Goal: Task Accomplishment & Management: Use online tool/utility

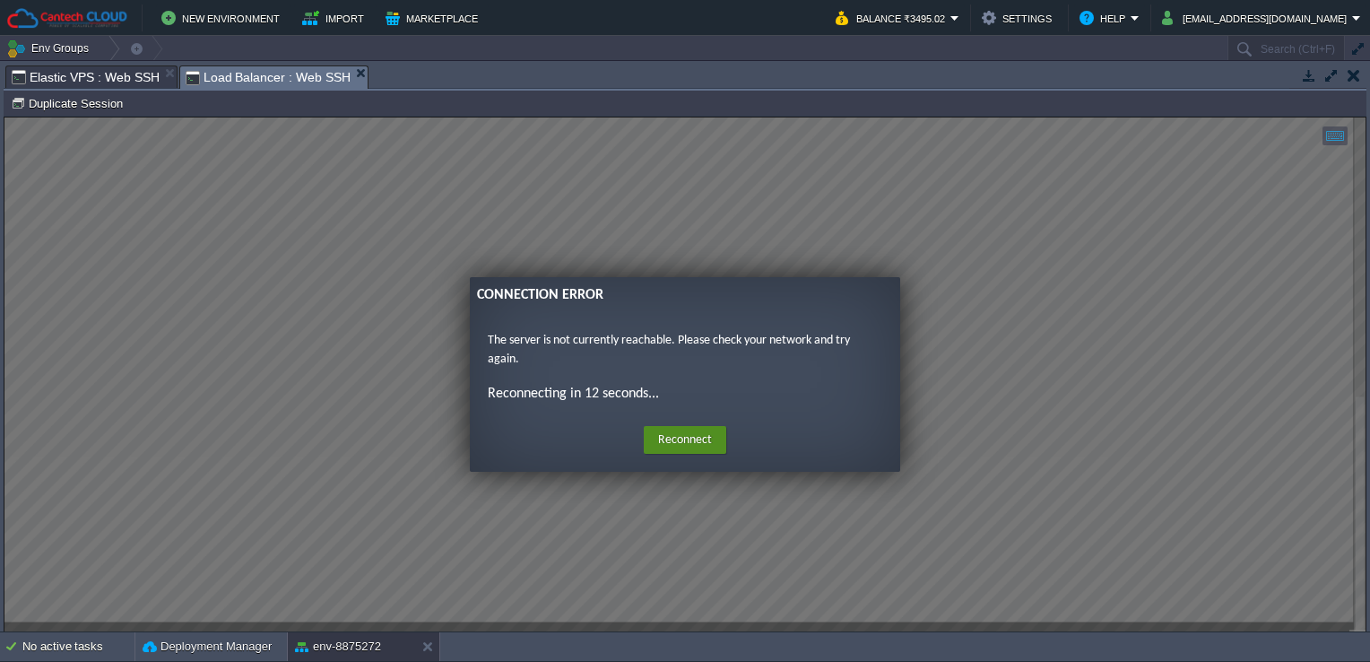
click at [695, 436] on button "Reconnect" at bounding box center [685, 440] width 82 height 29
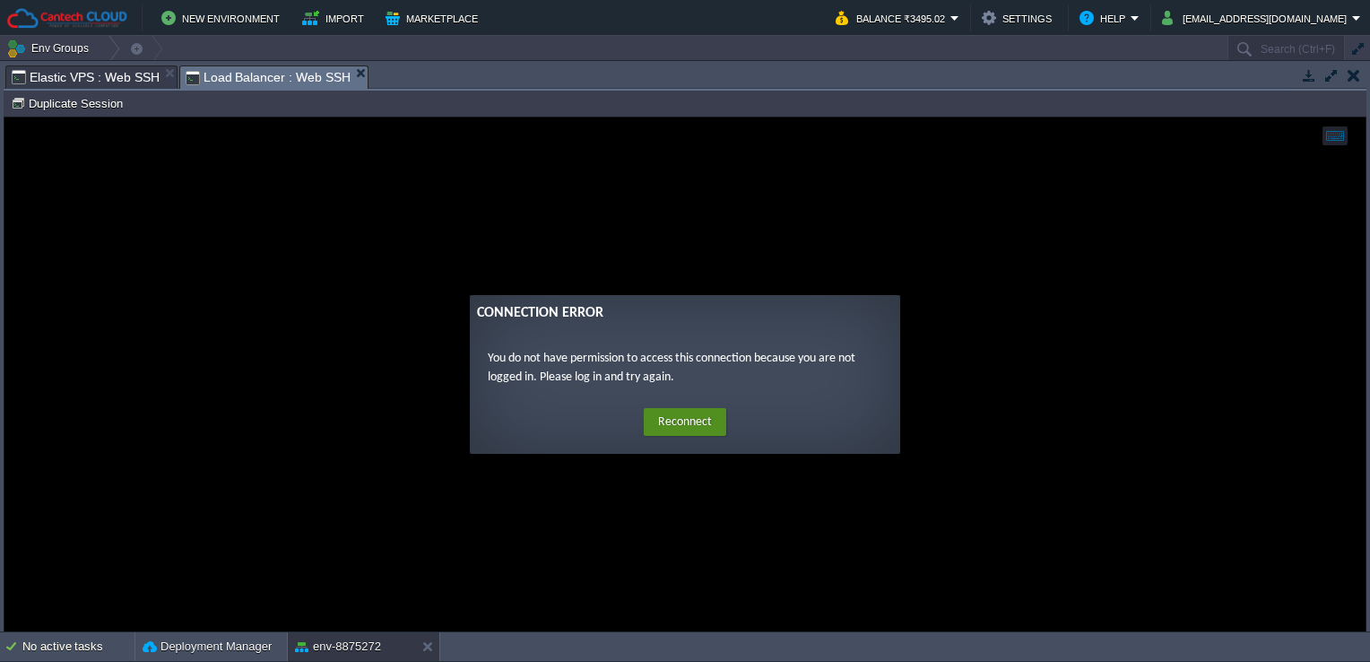
click at [665, 420] on button "Reconnect" at bounding box center [685, 422] width 82 height 29
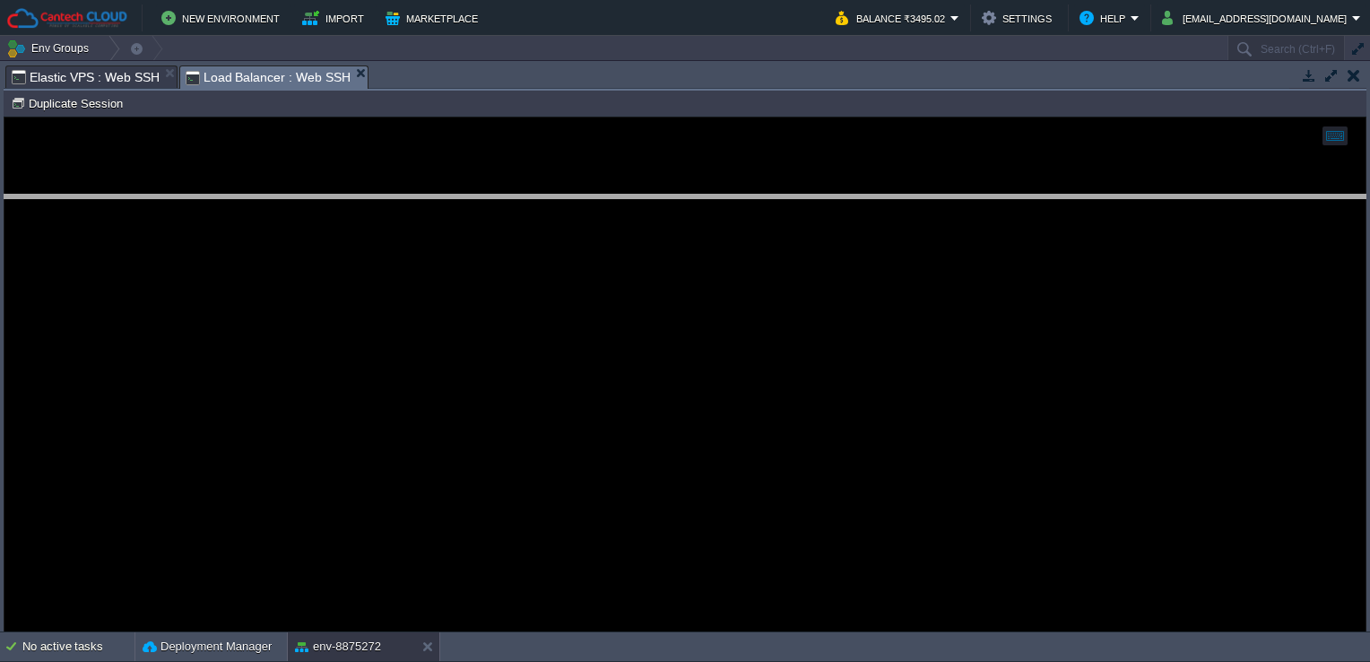
drag, startPoint x: 603, startPoint y: 77, endPoint x: 630, endPoint y: 203, distance: 129.2
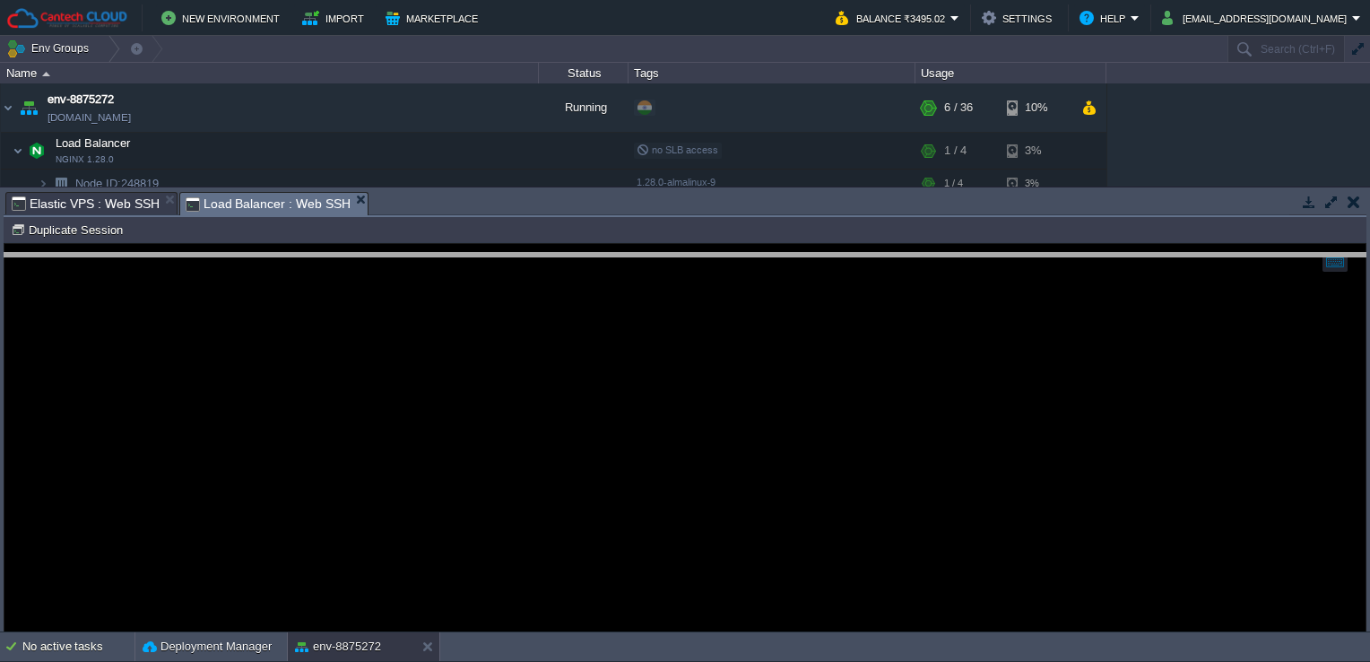
drag, startPoint x: 628, startPoint y: 208, endPoint x: 644, endPoint y: 272, distance: 65.4
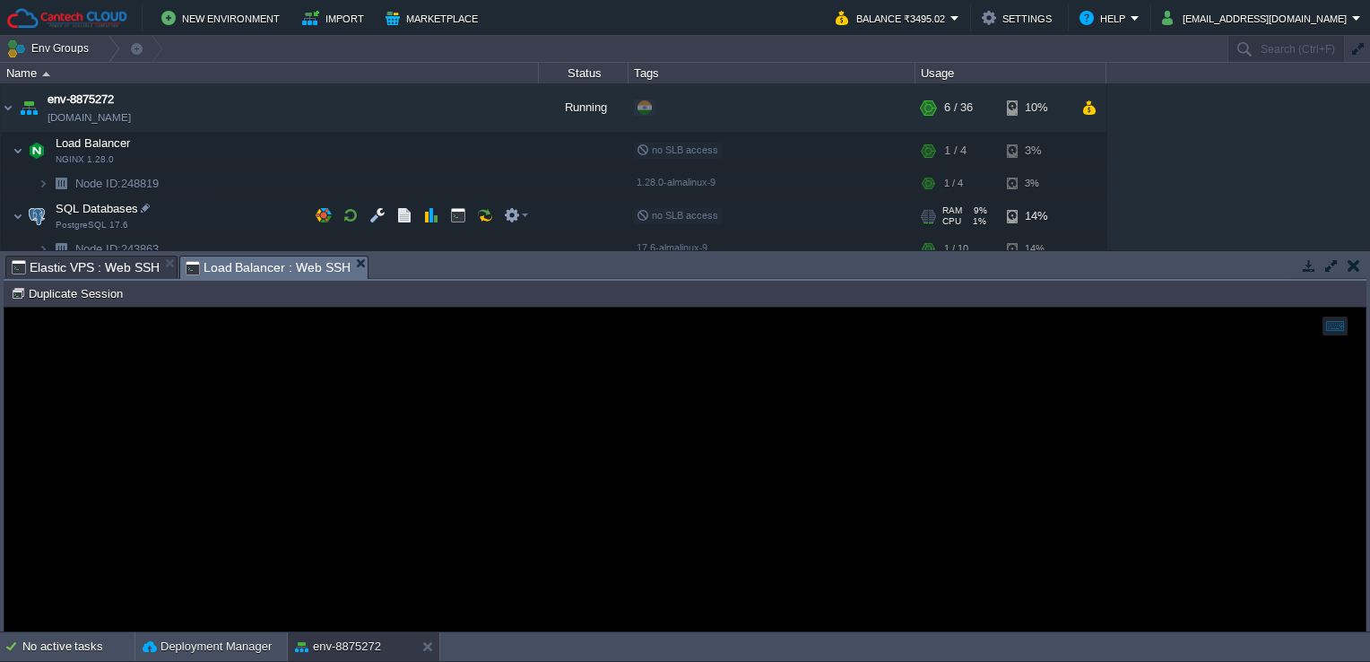
scroll to position [106, 0]
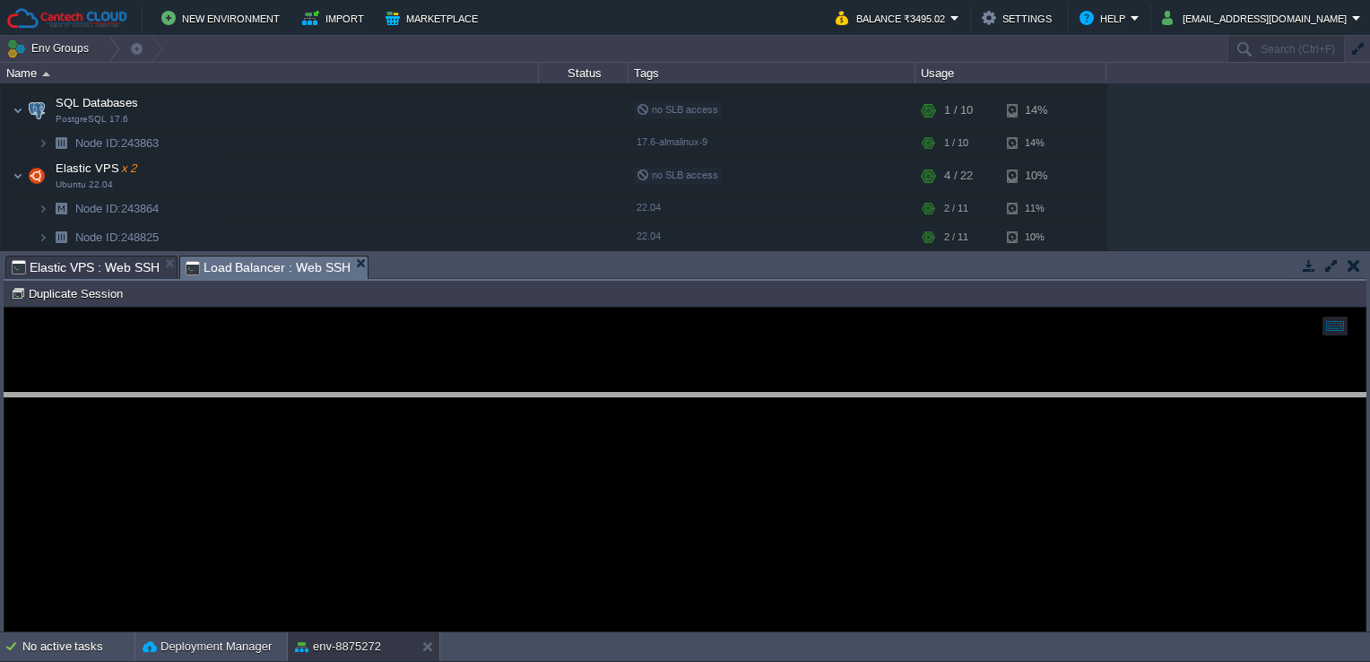
drag, startPoint x: 502, startPoint y: 269, endPoint x: 491, endPoint y: 413, distance: 144.7
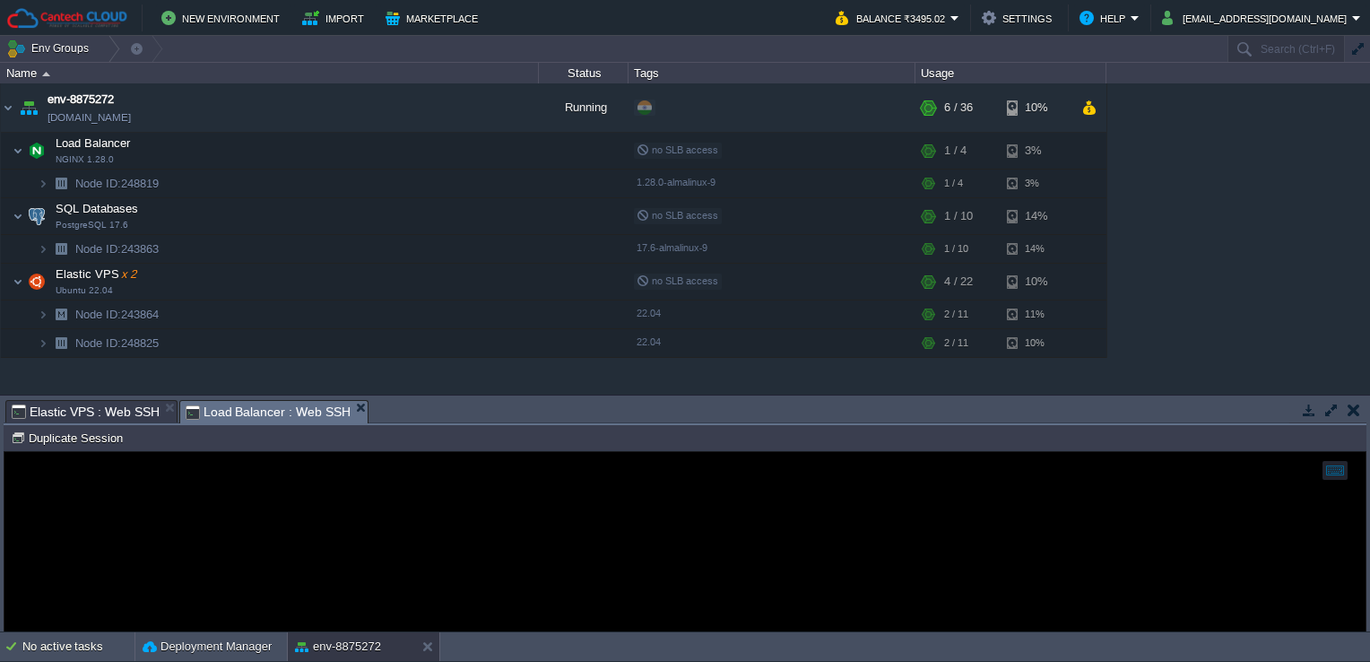
click at [126, 421] on span "Elastic VPS : Web SSH" at bounding box center [86, 412] width 148 height 22
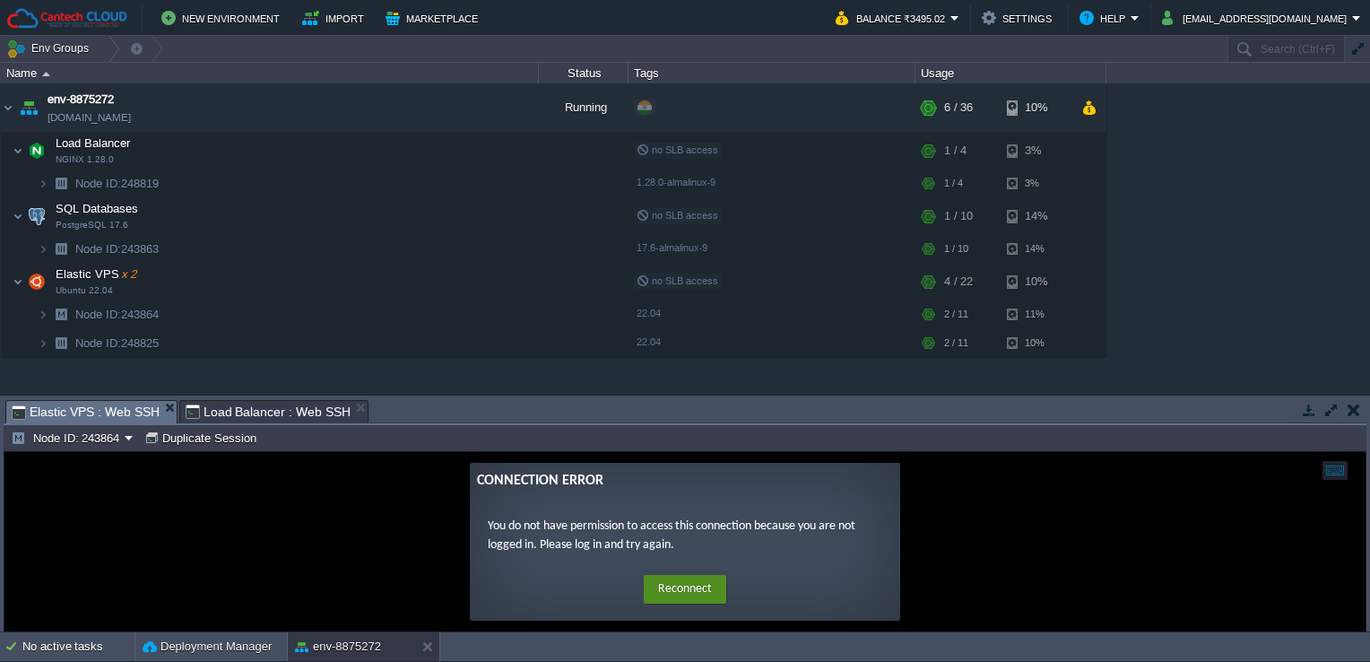
click at [672, 590] on button "Reconnect" at bounding box center [685, 589] width 82 height 29
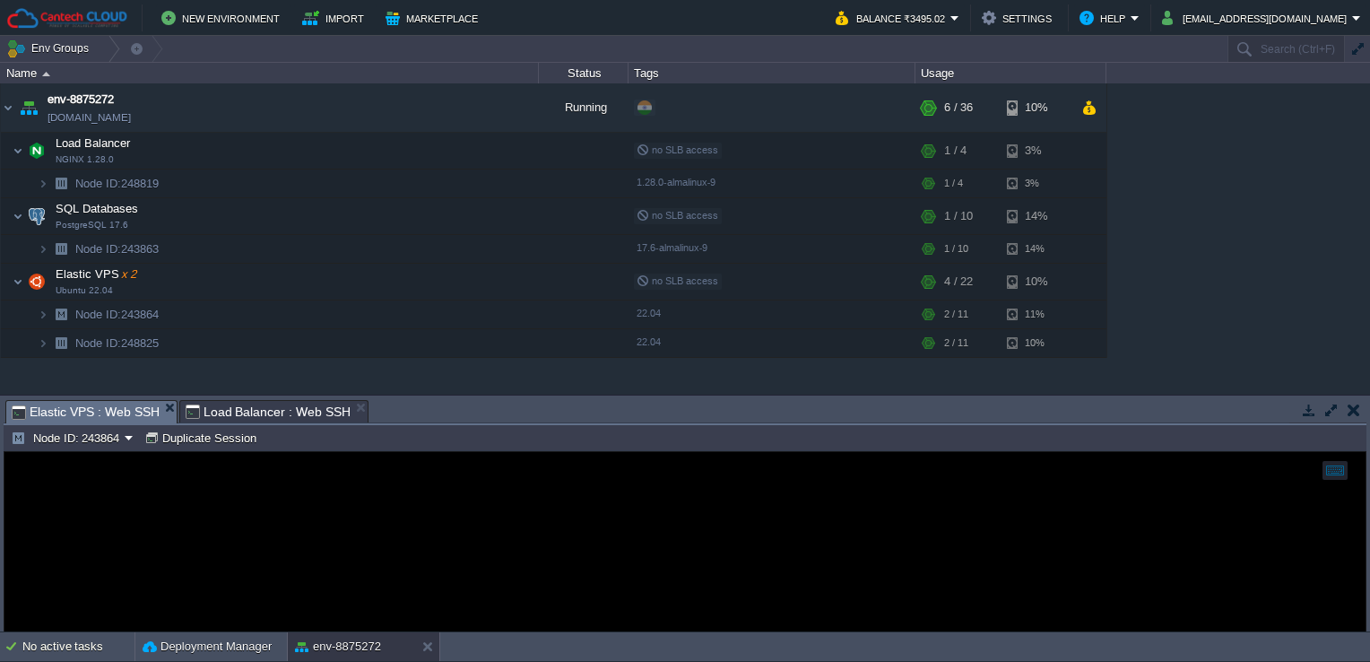
drag, startPoint x: 503, startPoint y: 506, endPoint x: 295, endPoint y: 411, distance: 229.0
click at [295, 452] on html "Copy: Ctrl + Shift + C Paste: Ctrl + V Settings: Ctrl + Shift + Alt" at bounding box center [684, 452] width 1361 height 0
drag, startPoint x: 290, startPoint y: -41, endPoint x: 294, endPoint y: 411, distance: 451.8
click at [294, 411] on span "Load Balancer : Web SSH" at bounding box center [269, 412] width 166 height 22
click at [79, 403] on span "Elastic VPS : Web SSH" at bounding box center [86, 412] width 148 height 22
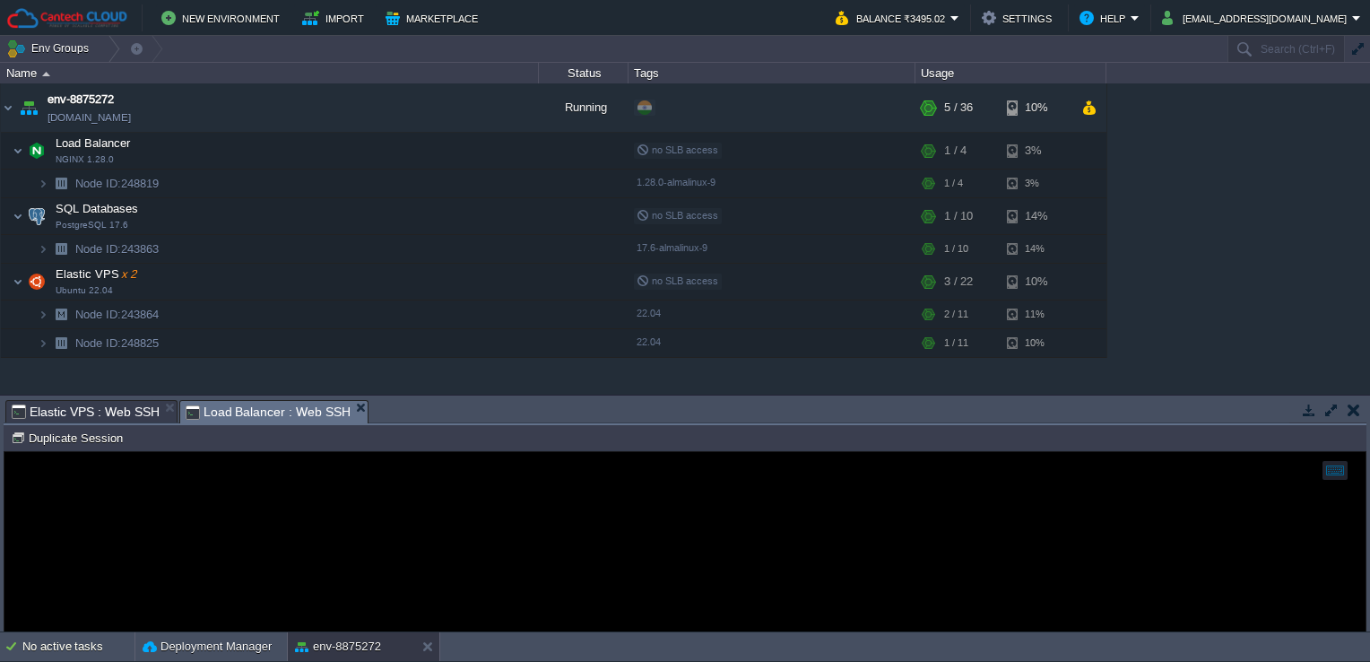
click at [285, 413] on span "Load Balancer : Web SSH" at bounding box center [269, 412] width 166 height 22
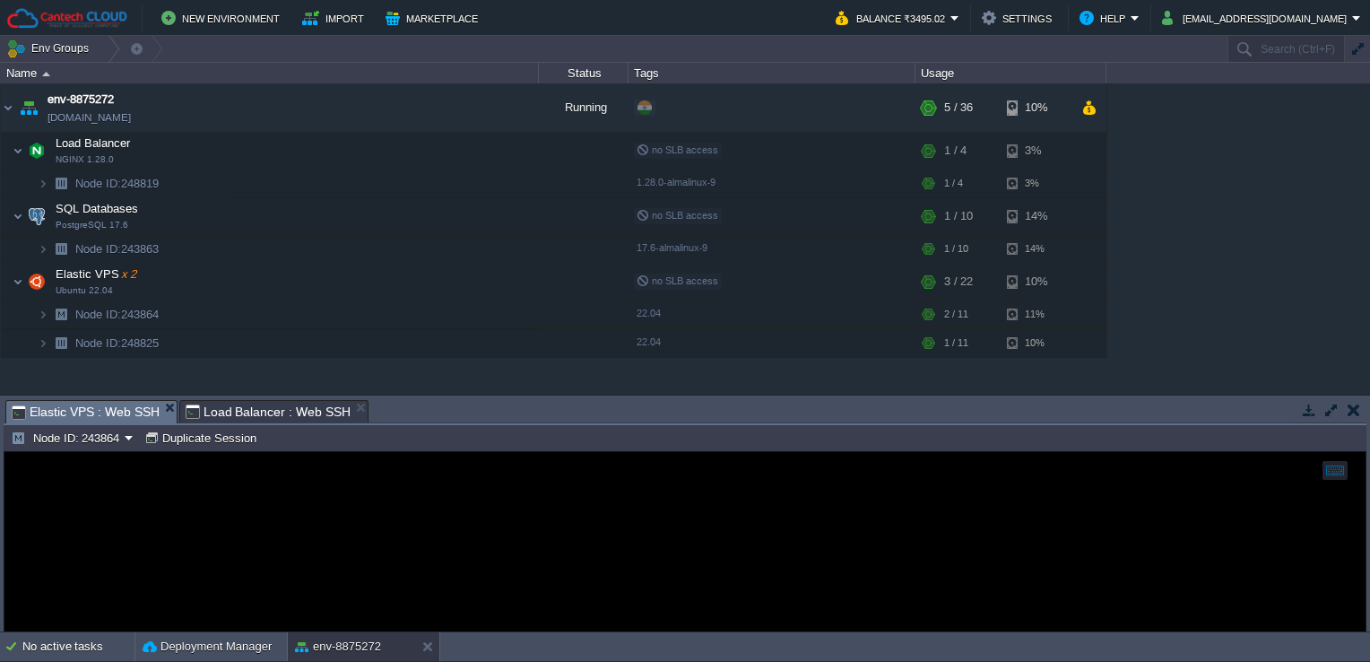
click at [126, 406] on span "Elastic VPS : Web SSH" at bounding box center [86, 412] width 148 height 22
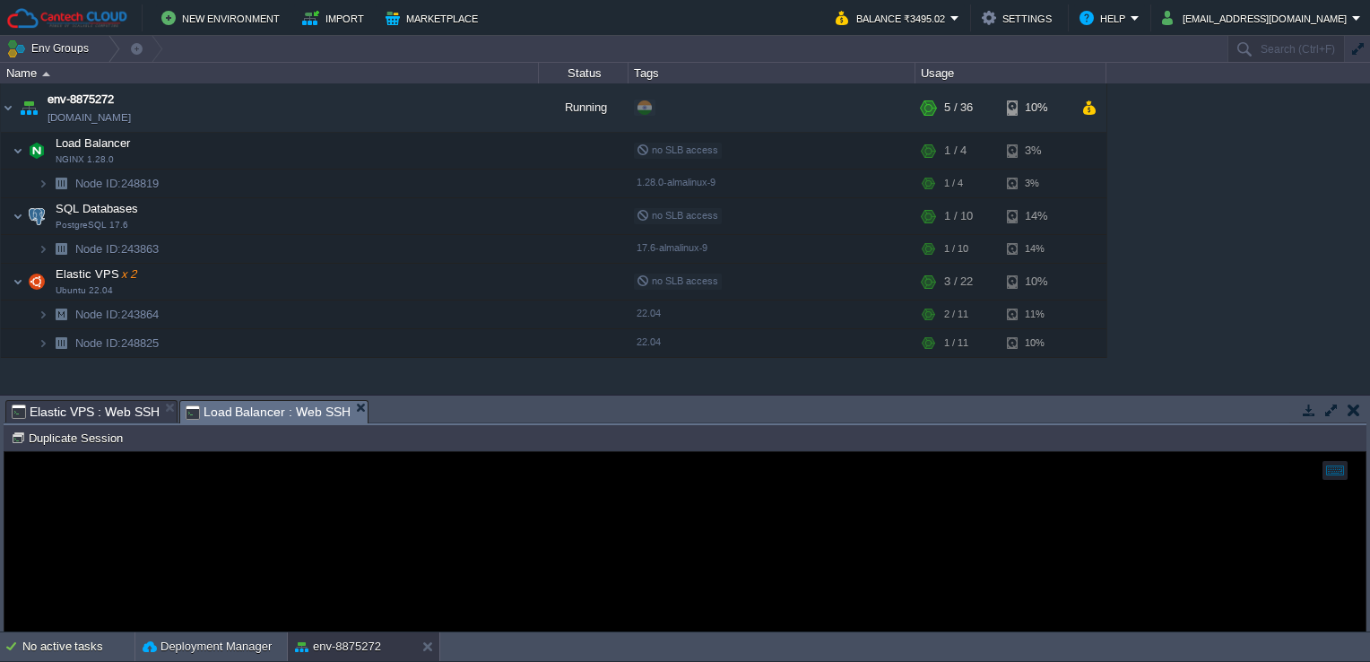
click at [211, 411] on span "Load Balancer : Web SSH" at bounding box center [269, 412] width 166 height 22
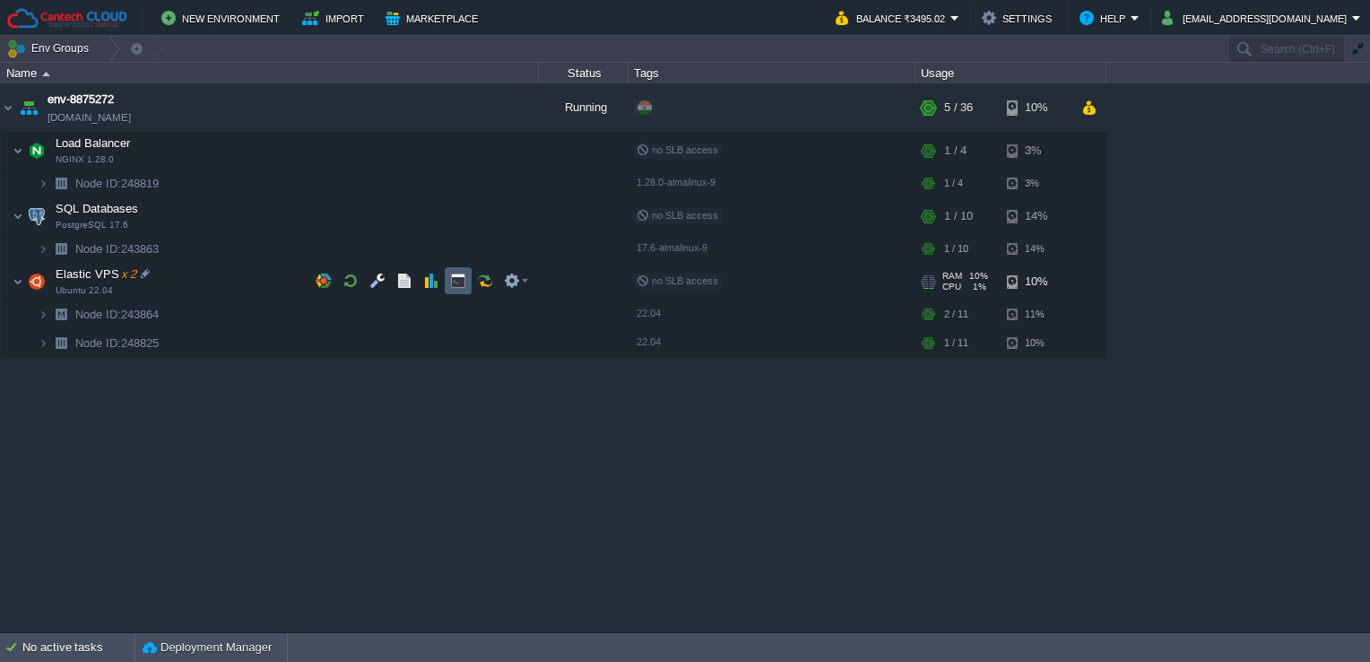
click at [447, 283] on td at bounding box center [458, 280] width 27 height 27
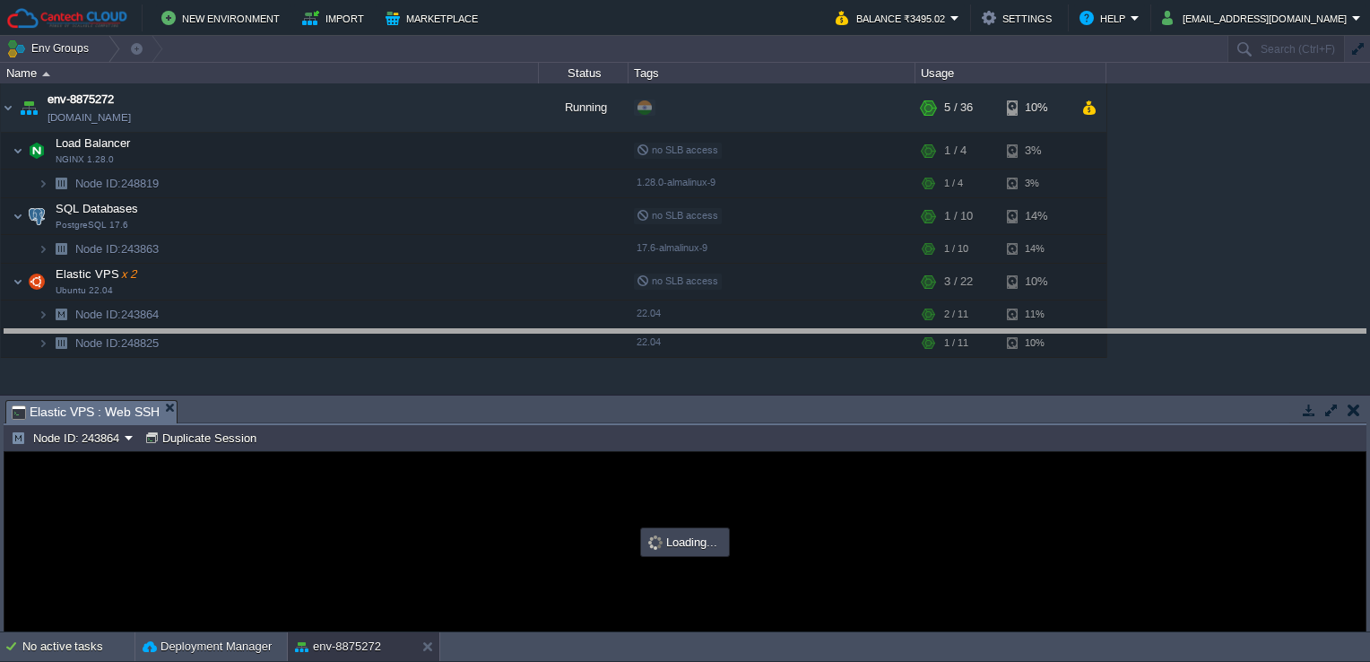
drag, startPoint x: 479, startPoint y: 403, endPoint x: 487, endPoint y: 344, distance: 58.8
click at [487, 344] on body "New Environment Import Marketplace Bonus ₹0.00 Upgrade Account Balance ₹3495.02…" at bounding box center [685, 331] width 1370 height 662
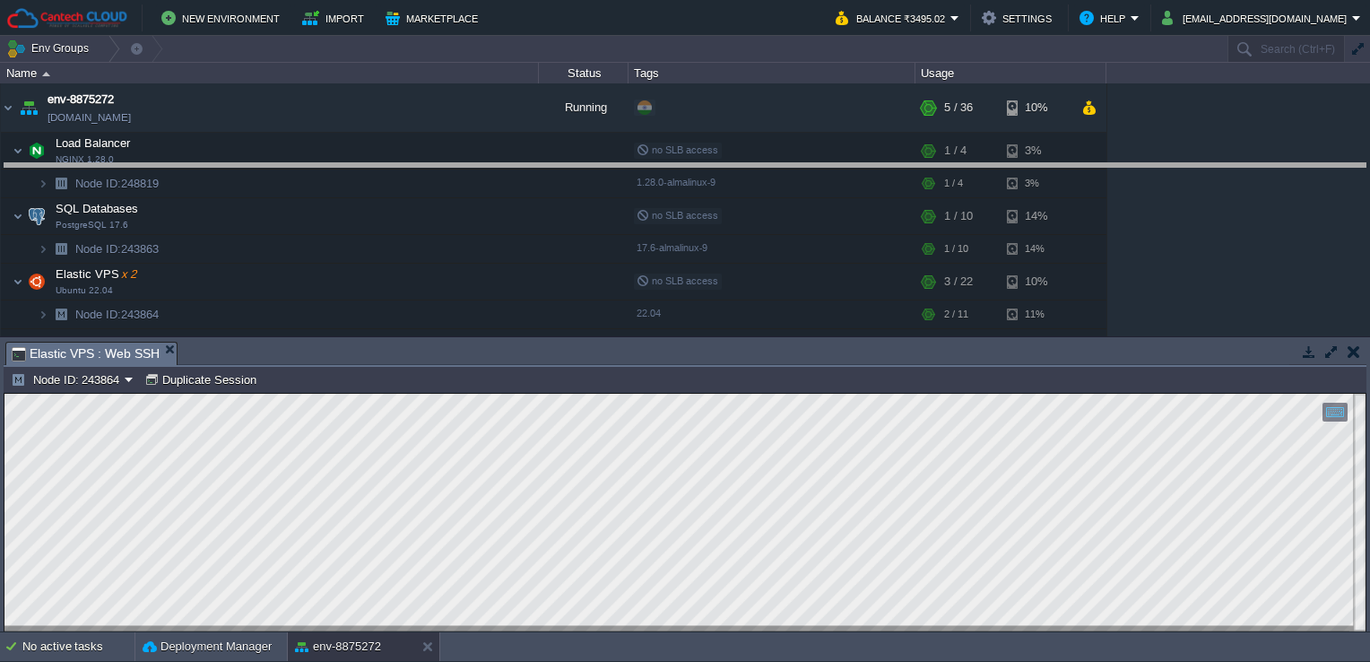
drag, startPoint x: 420, startPoint y: 359, endPoint x: 464, endPoint y: 95, distance: 268.1
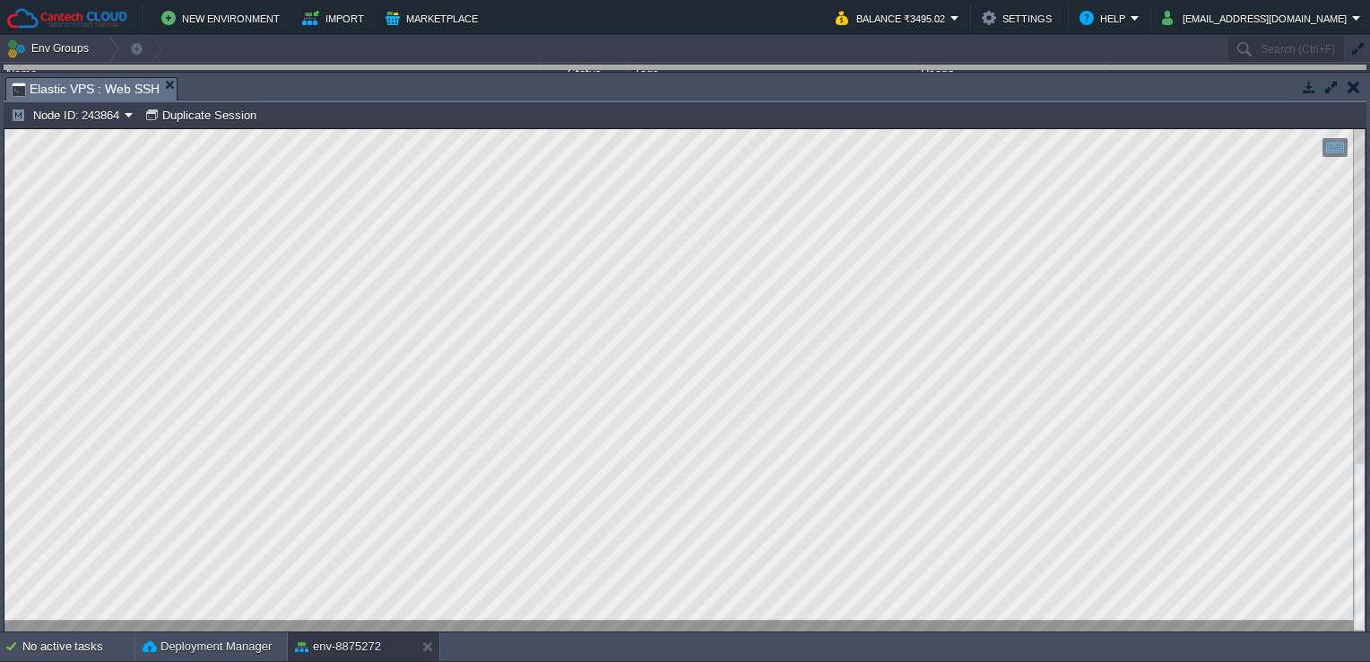
drag, startPoint x: 504, startPoint y: 99, endPoint x: 495, endPoint y: -57, distance: 156.2
click at [495, 0] on html "New Environment Import Marketplace Bonus ₹0.00 Upgrade Account Balance ₹3495.02…" at bounding box center [685, 331] width 1370 height 662
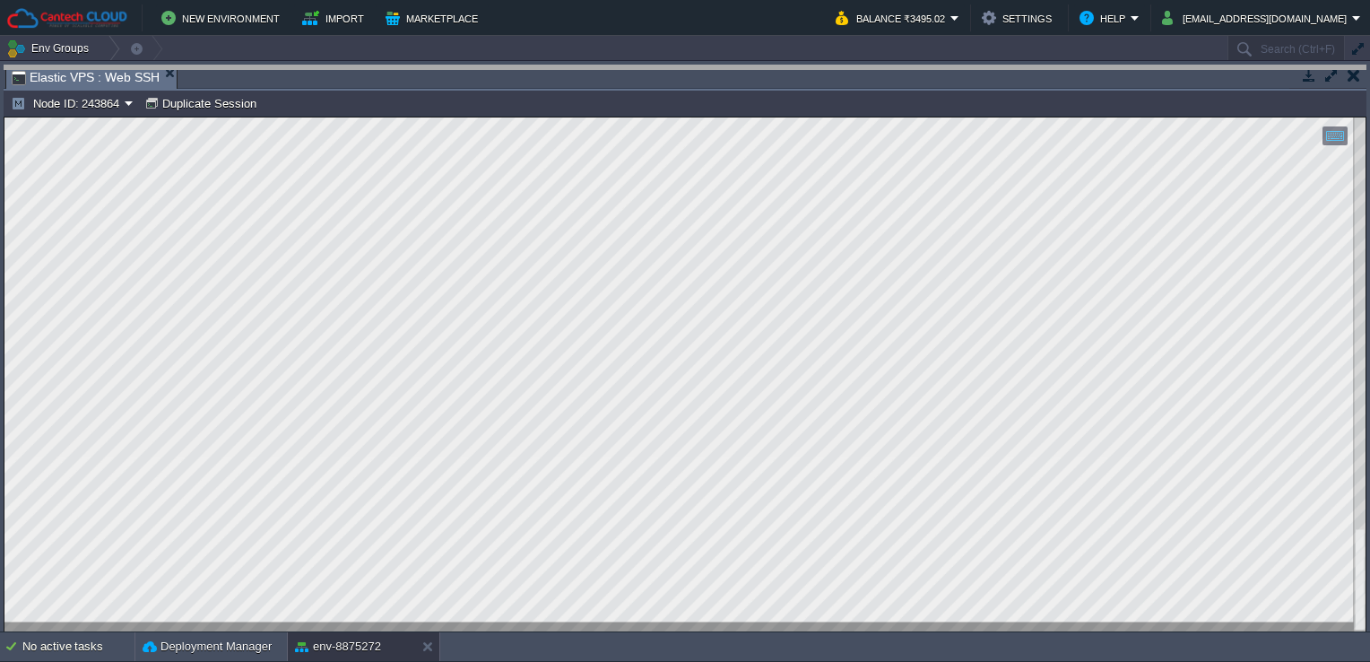
drag, startPoint x: 466, startPoint y: 65, endPoint x: 472, endPoint y: -20, distance: 84.4
click at [472, 0] on html "New Environment Import Marketplace Bonus ₹0.00 Upgrade Account Balance ₹3495.02…" at bounding box center [685, 331] width 1370 height 662
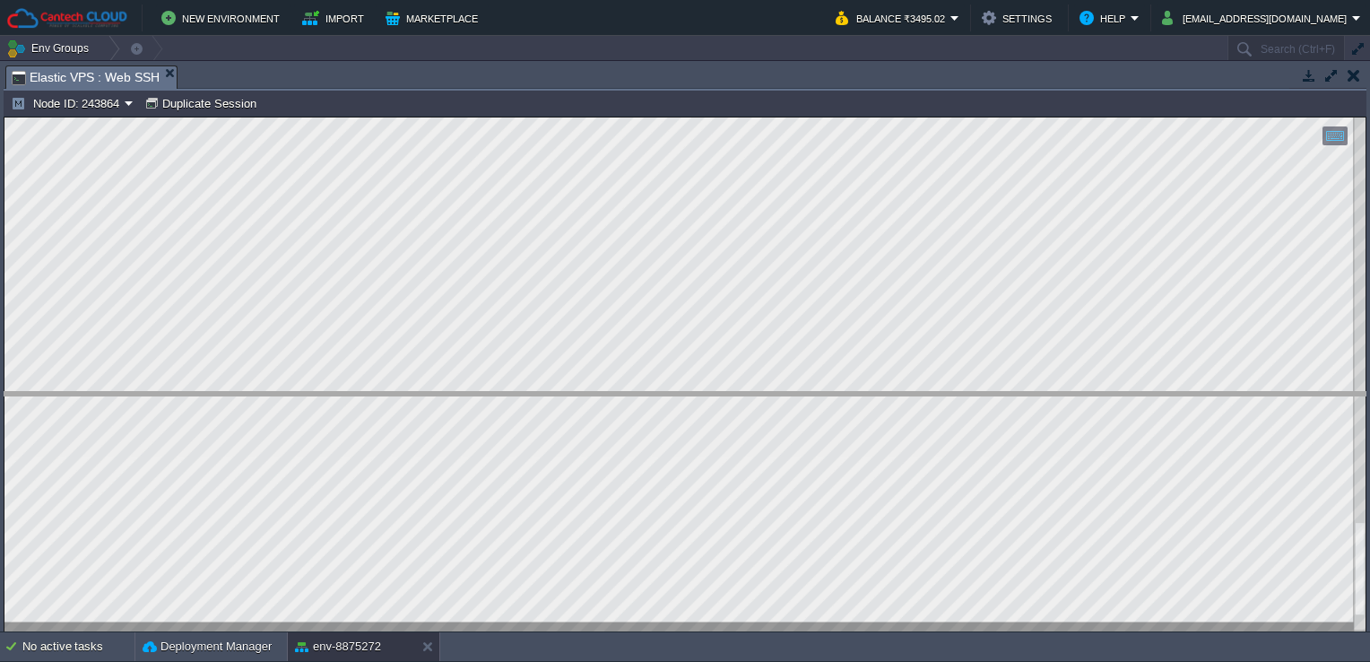
drag, startPoint x: 449, startPoint y: 77, endPoint x: 439, endPoint y: 442, distance: 365.0
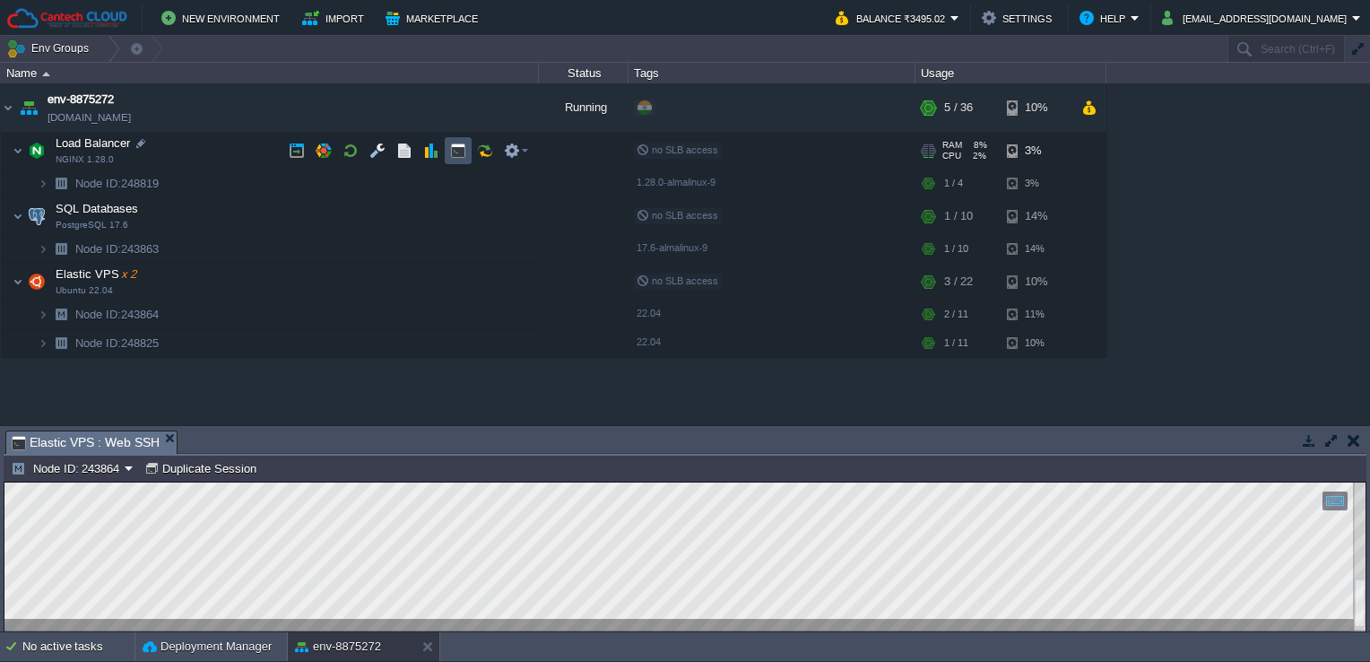
click at [452, 152] on button "button" at bounding box center [458, 151] width 16 height 16
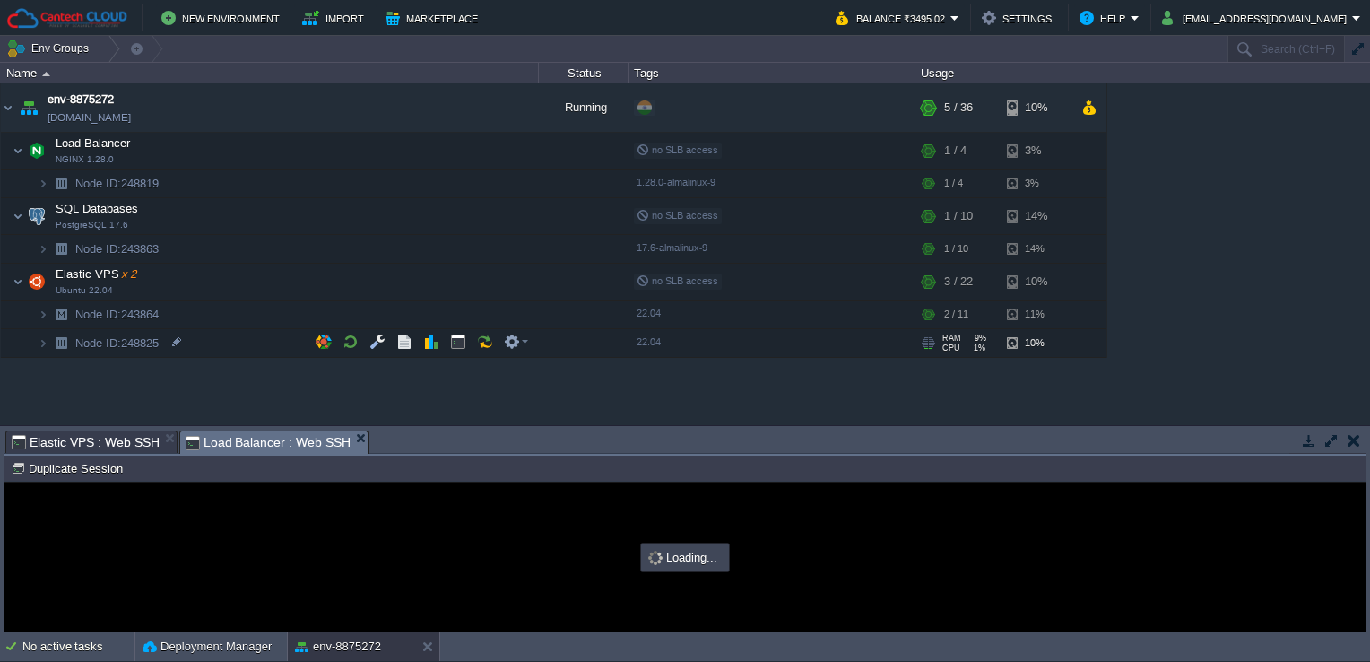
type input "#000000"
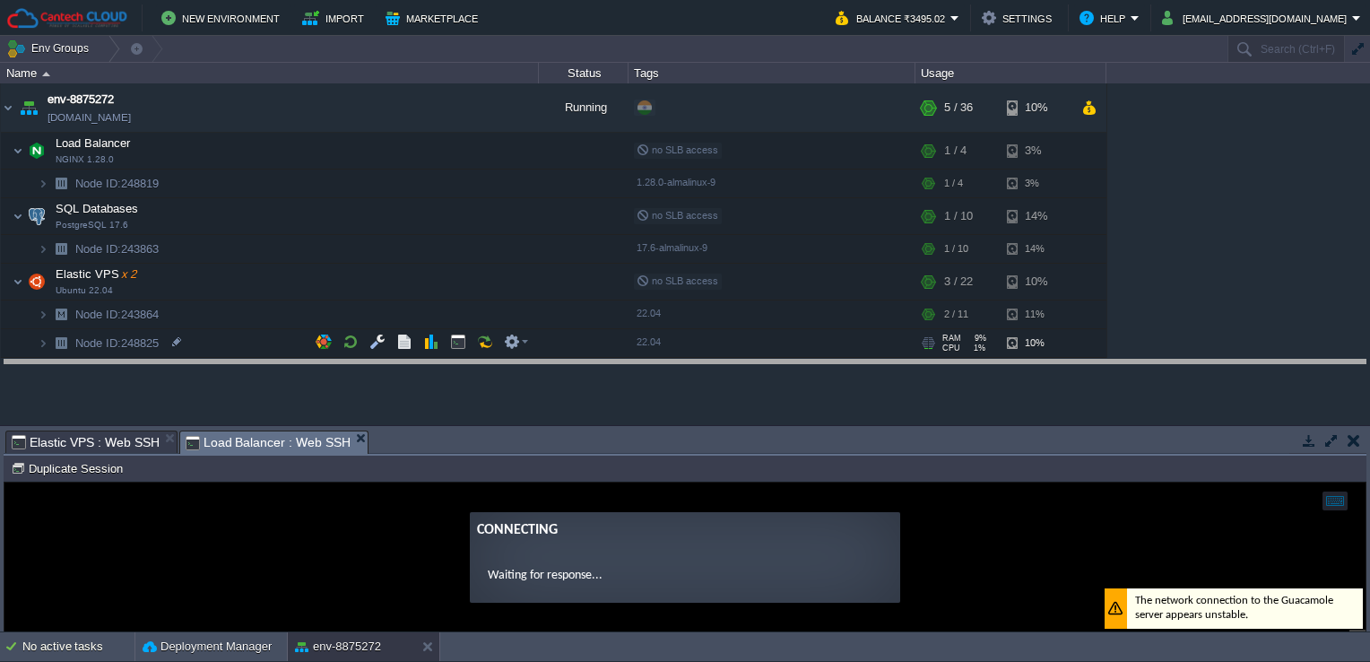
drag, startPoint x: 434, startPoint y: 443, endPoint x: 437, endPoint y: 368, distance: 75.4
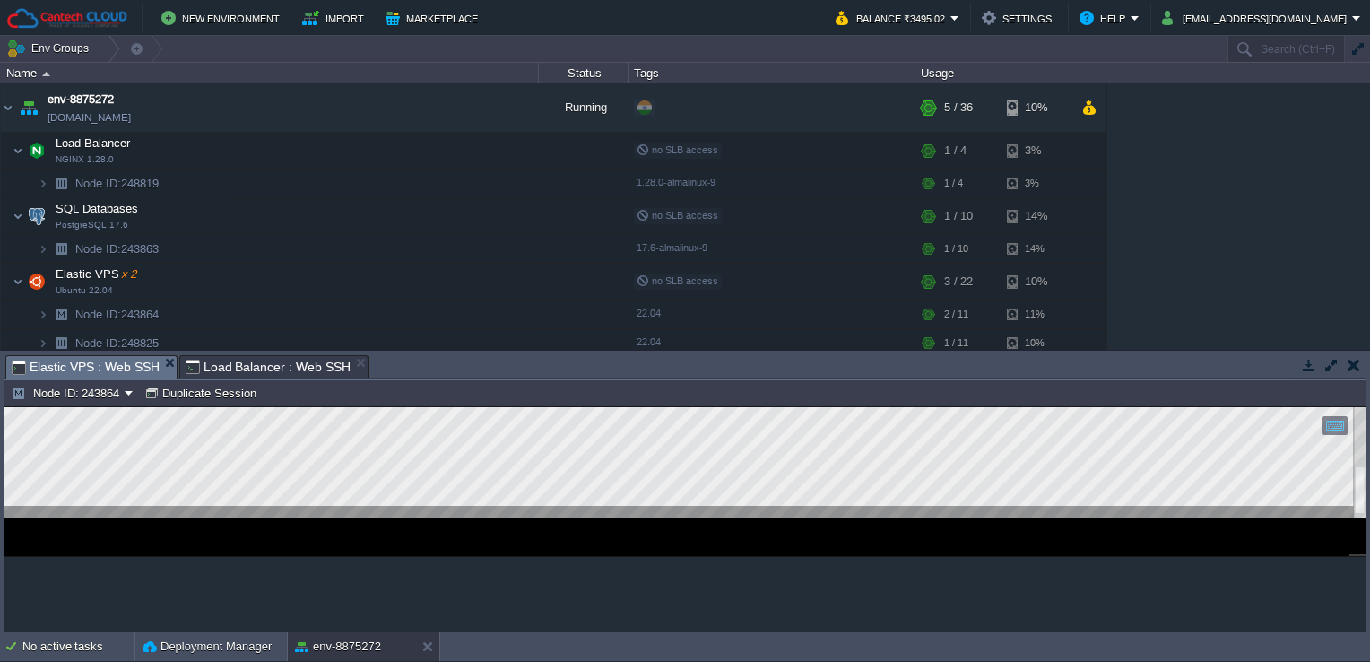
click at [135, 360] on span "Elastic VPS : Web SSH" at bounding box center [86, 367] width 148 height 22
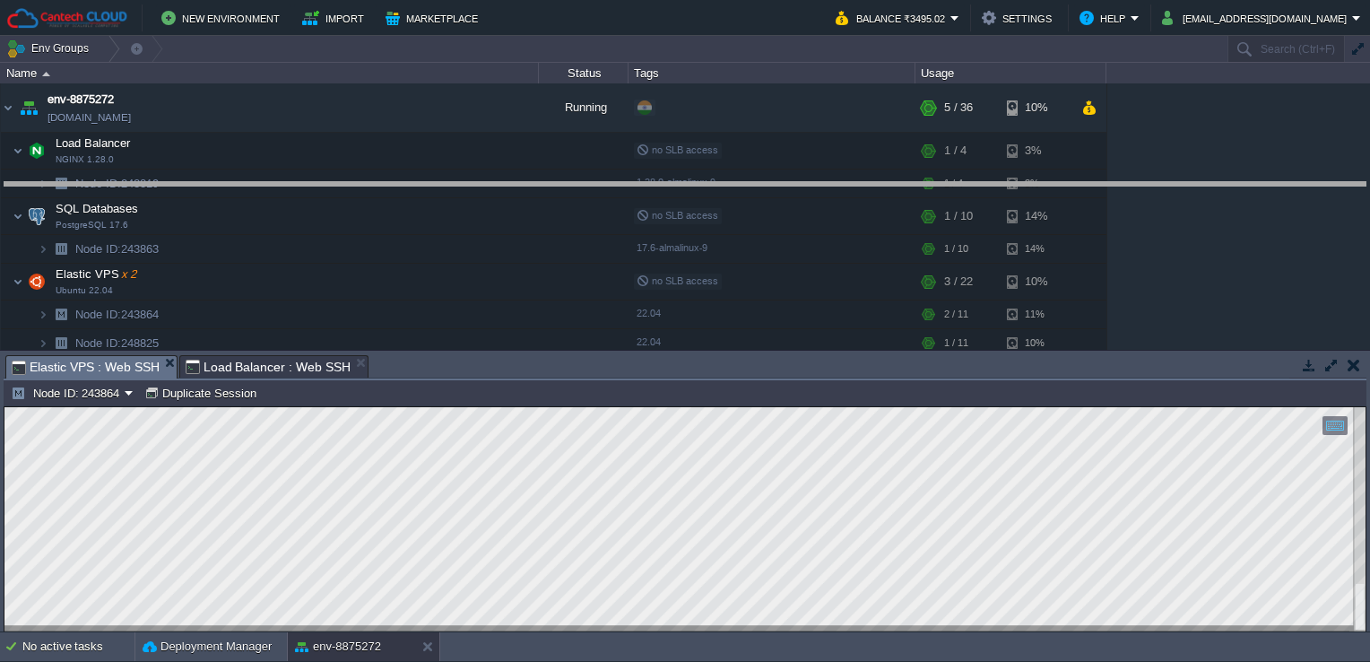
drag, startPoint x: 513, startPoint y: 371, endPoint x: 534, endPoint y: 175, distance: 197.5
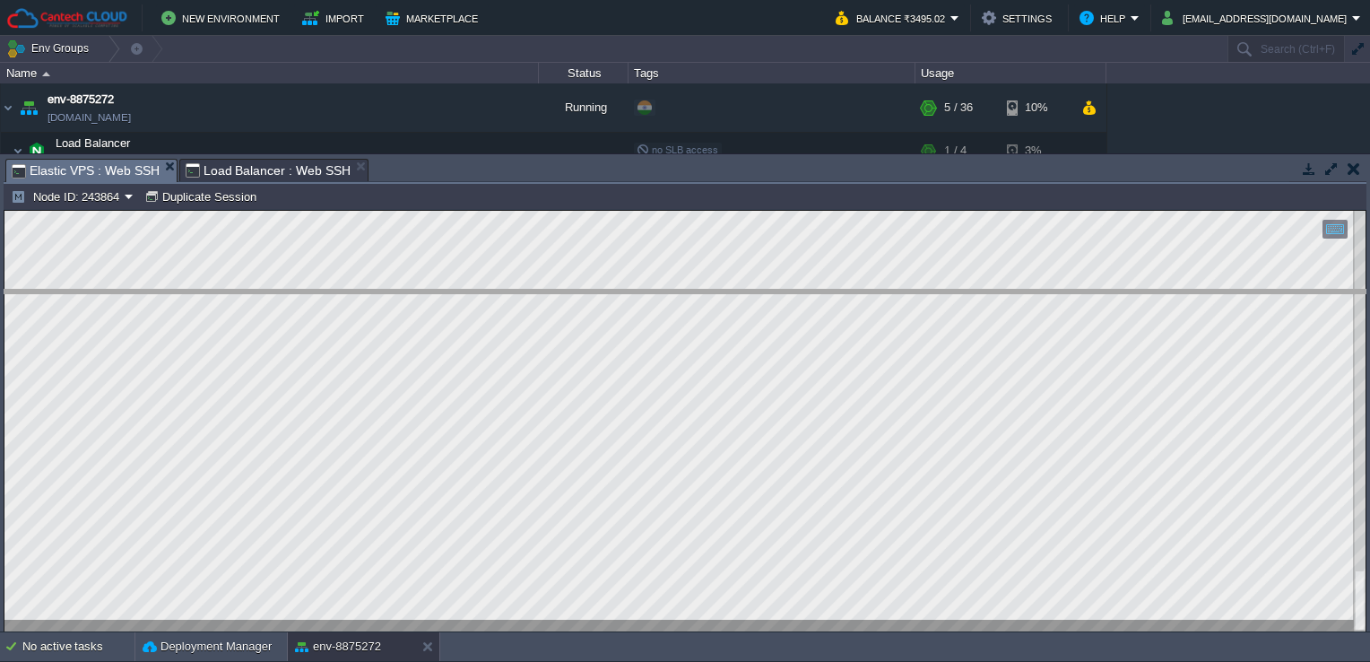
drag, startPoint x: 549, startPoint y: 164, endPoint x: 531, endPoint y: 322, distance: 158.8
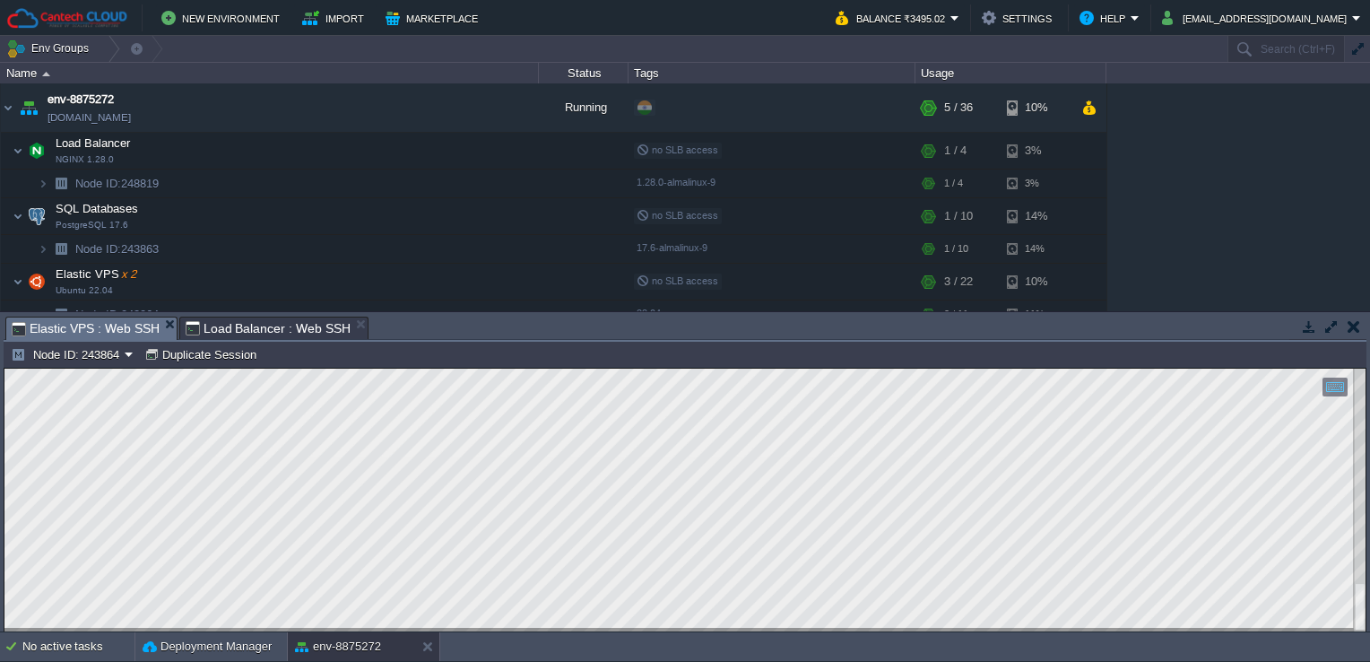
click at [247, 564] on div at bounding box center [684, 499] width 1361 height 263
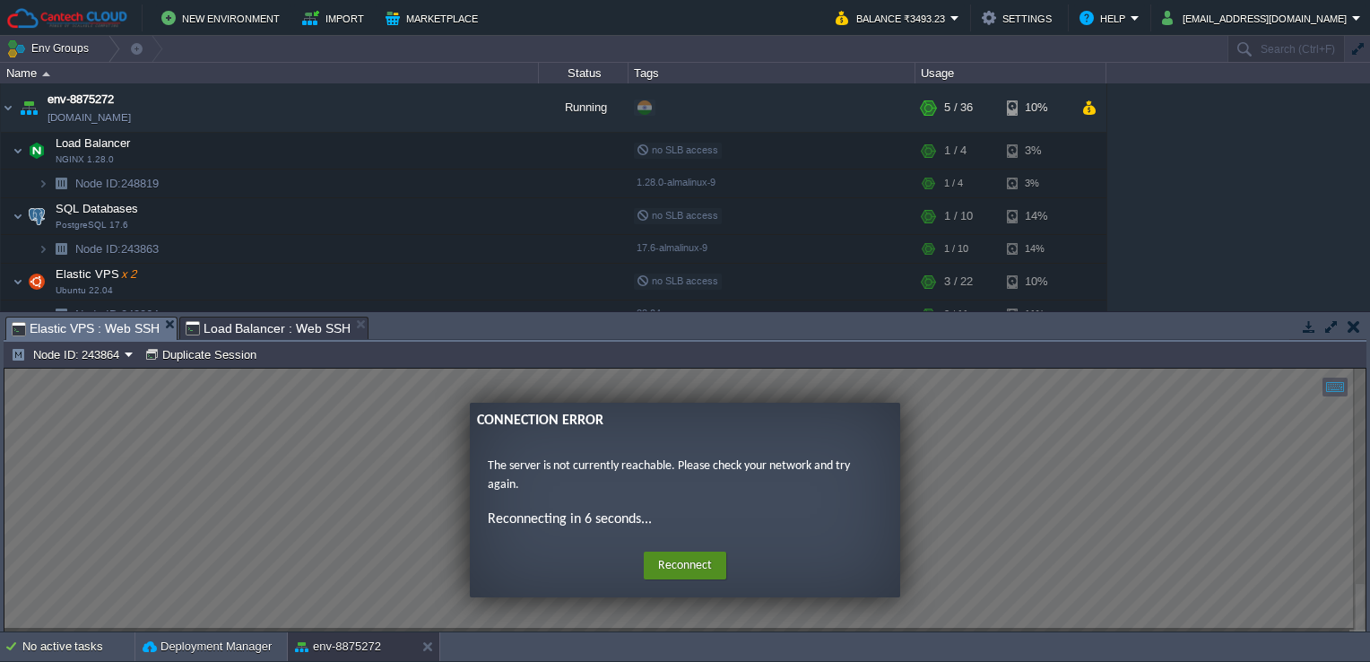
click at [678, 558] on button "Reconnect" at bounding box center [685, 565] width 82 height 29
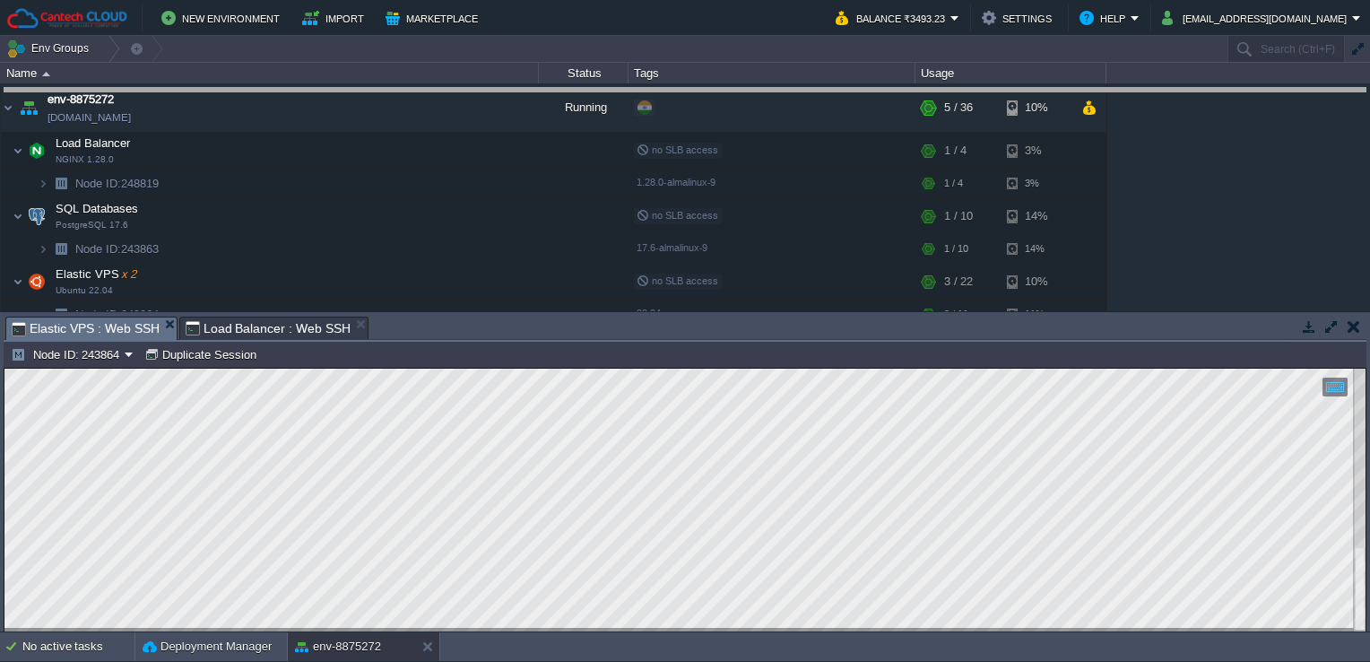
drag, startPoint x: 466, startPoint y: 332, endPoint x: 484, endPoint y: 93, distance: 239.1
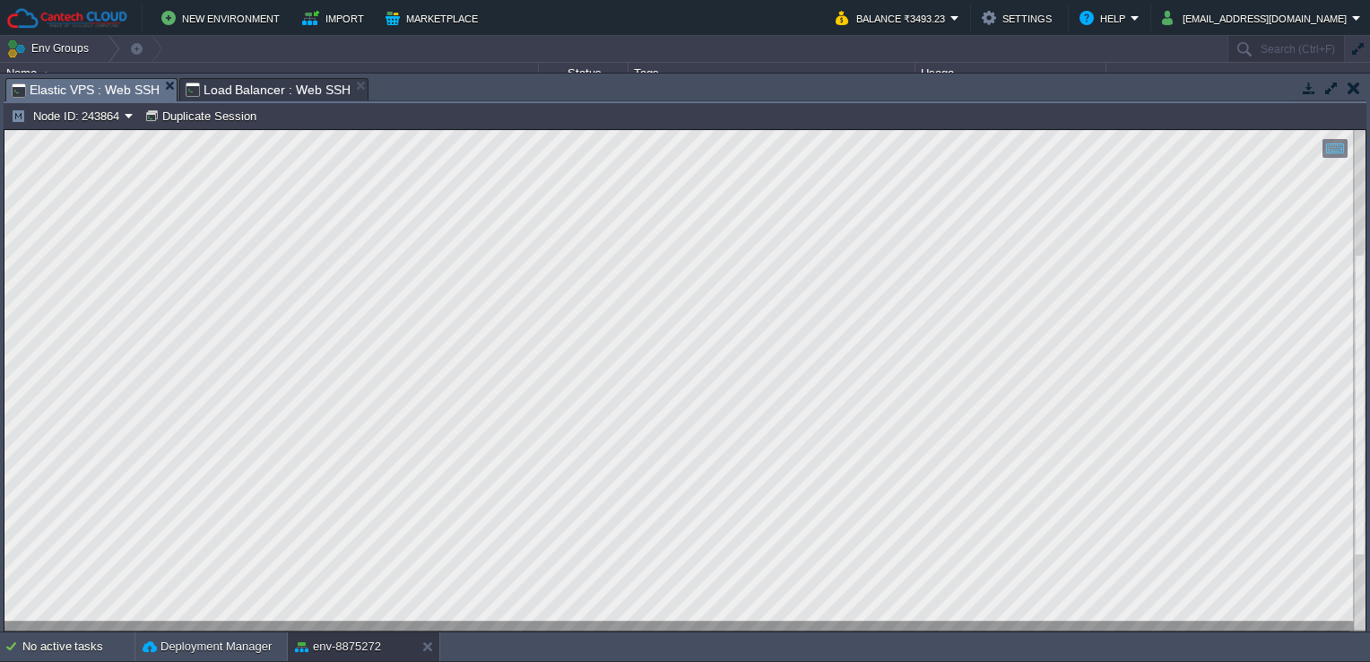
click at [181, 130] on html "Copy: Ctrl + Shift + C Paste: Ctrl + V Settings: Ctrl + Shift + Alt 0" at bounding box center [684, 130] width 1361 height 0
click at [4, 130] on html "Copy: Ctrl + Shift + C Paste: Ctrl + V Settings: Ctrl + Shift + Alt 0" at bounding box center [684, 130] width 1361 height 0
